Goal: Task Accomplishment & Management: Use online tool/utility

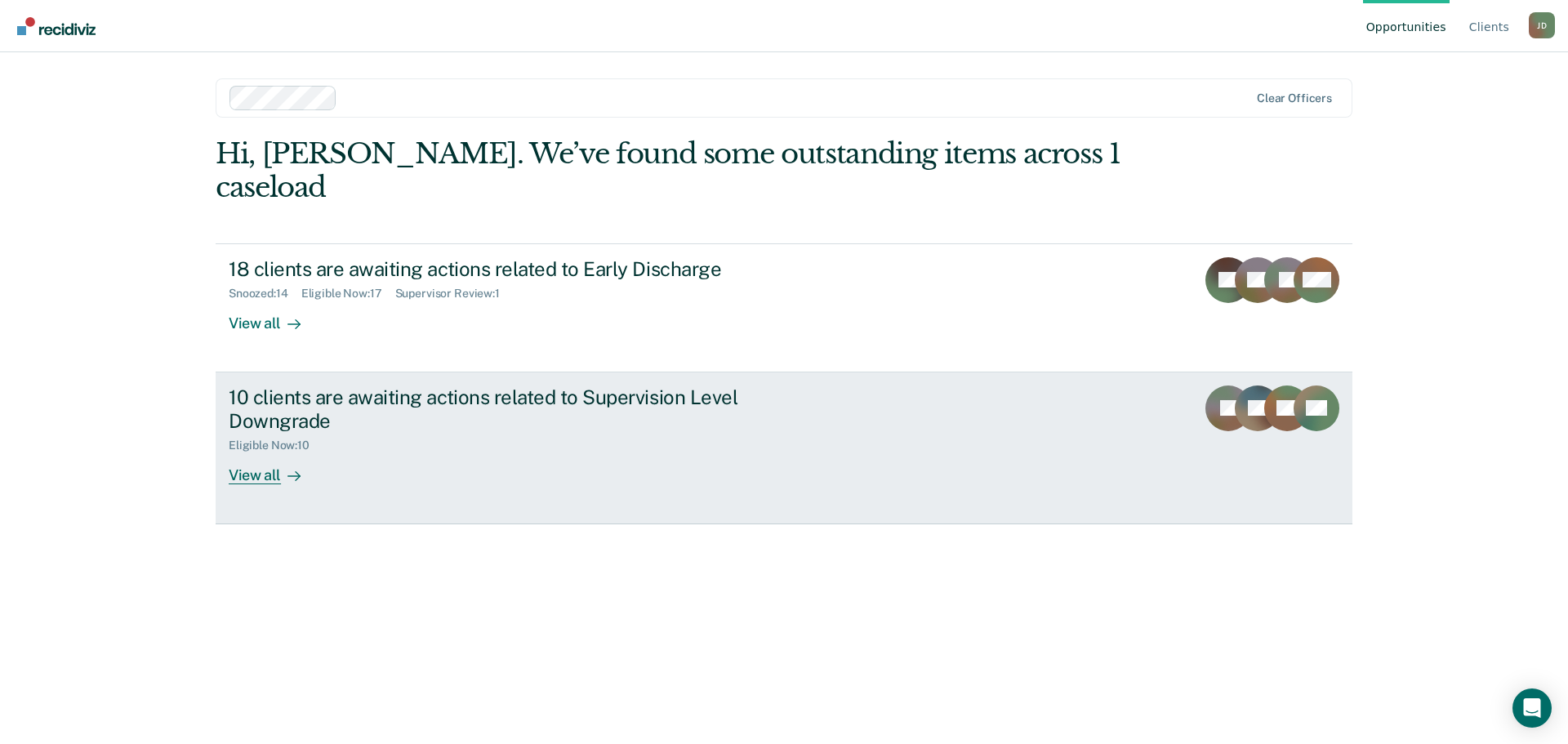
click at [664, 386] on div "10 clients are awaiting actions related to Supervision Level Downgrade" at bounding box center [515, 409] width 573 height 47
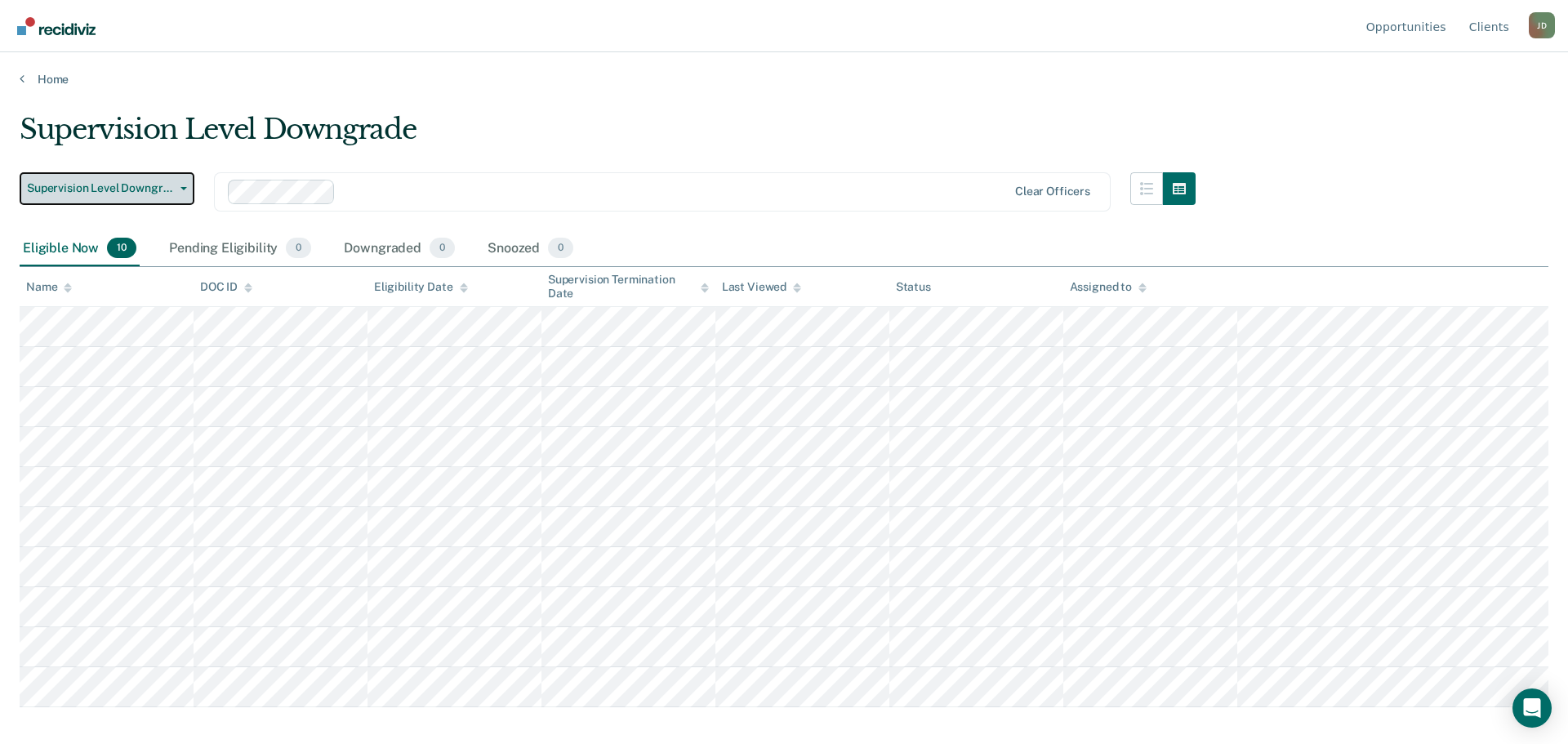
click at [122, 191] on span "Supervision Level Downgrade" at bounding box center [101, 188] width 147 height 14
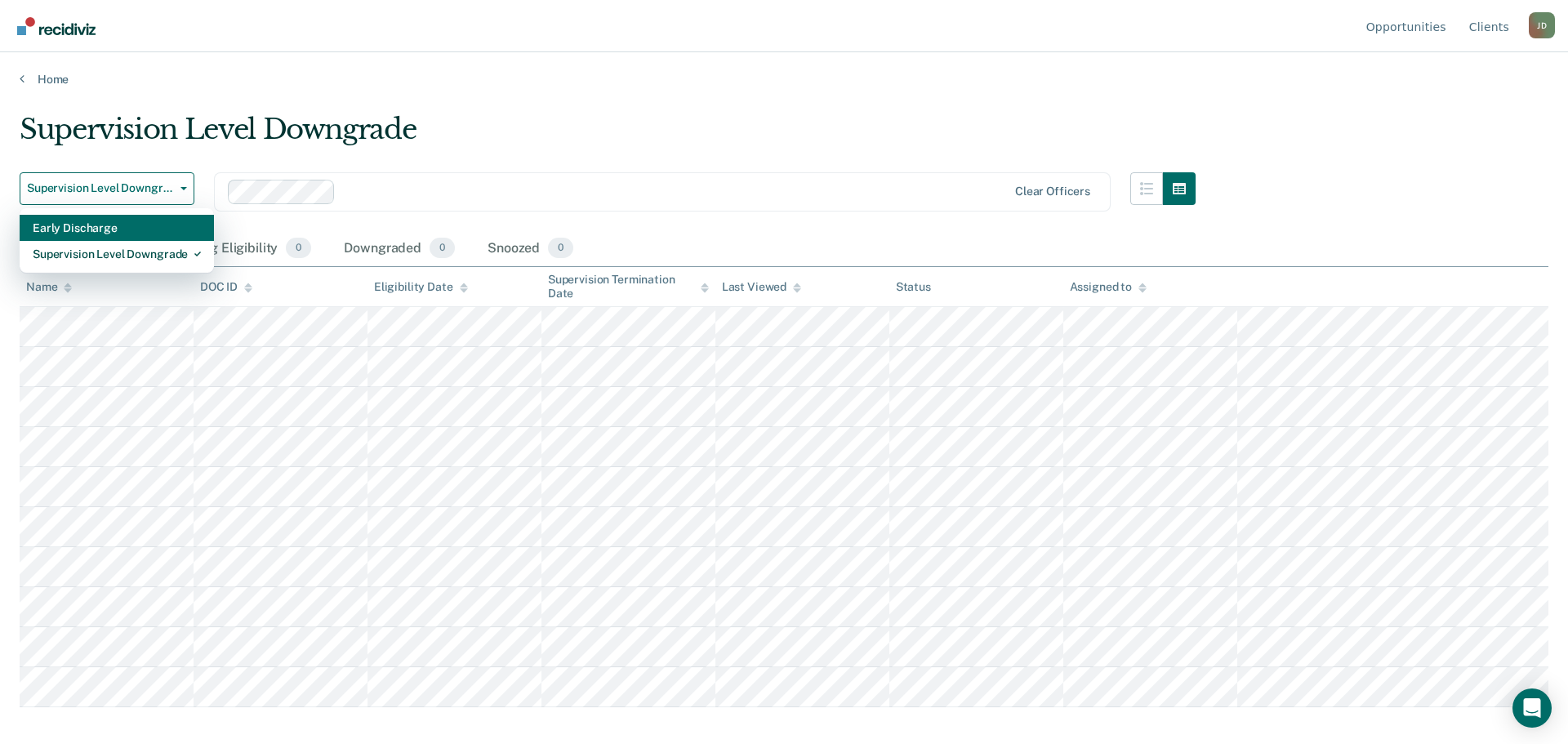
drag, startPoint x: 120, startPoint y: 251, endPoint x: 108, endPoint y: 217, distance: 36.1
click at [108, 217] on div "Early Discharge Supervision Level Downgrade" at bounding box center [117, 240] width 194 height 65
click at [108, 218] on div "Early Discharge" at bounding box center [116, 228] width 168 height 26
